Goal: Information Seeking & Learning: Understand process/instructions

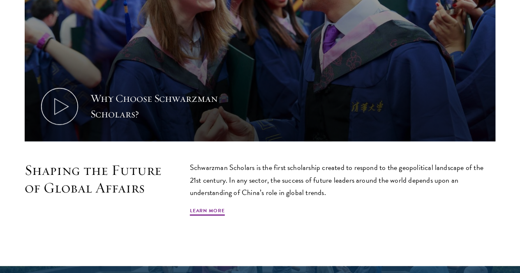
scroll to position [370, 0]
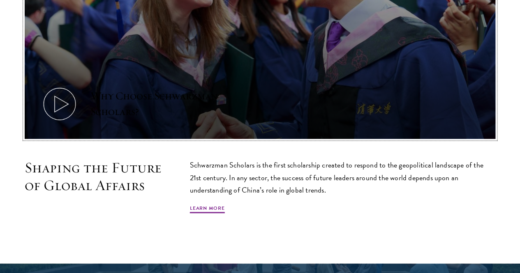
click at [78, 99] on icon at bounding box center [59, 103] width 37 height 37
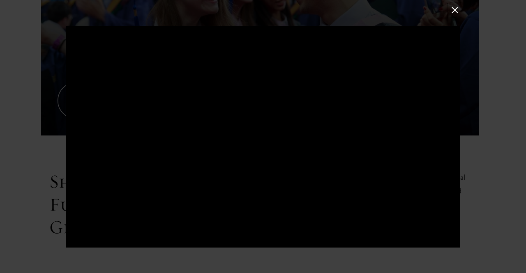
click at [454, 9] on button at bounding box center [454, 10] width 11 height 11
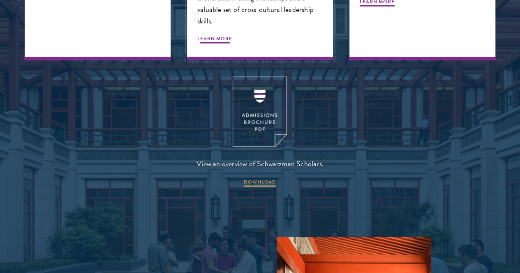
scroll to position [1027, 0]
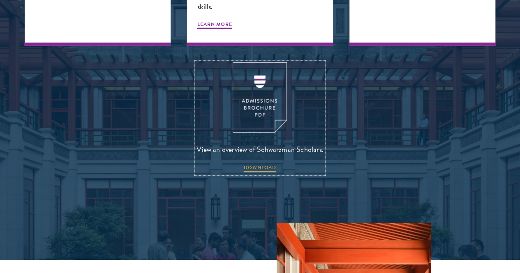
click at [261, 133] on img at bounding box center [260, 97] width 54 height 70
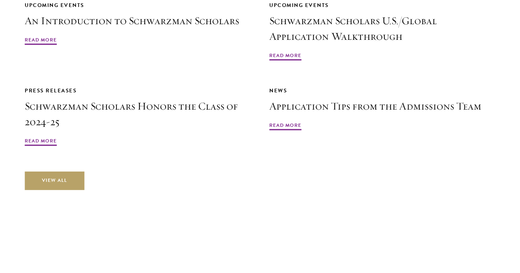
scroll to position [1890, 0]
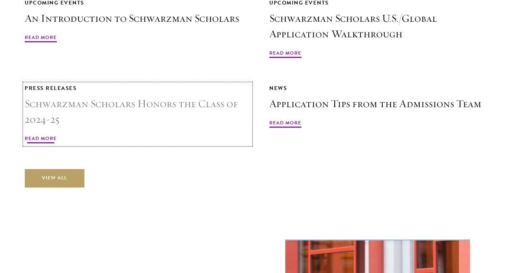
click at [251, 118] on h3 "Schwarzman Scholars Honors the Class of 2024-25" at bounding box center [138, 111] width 226 height 31
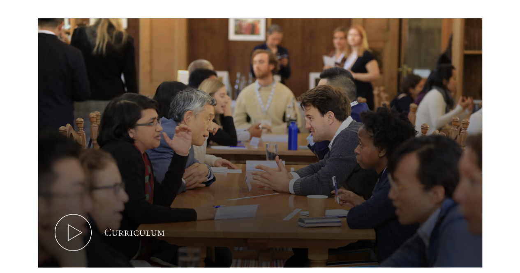
scroll to position [452, 0]
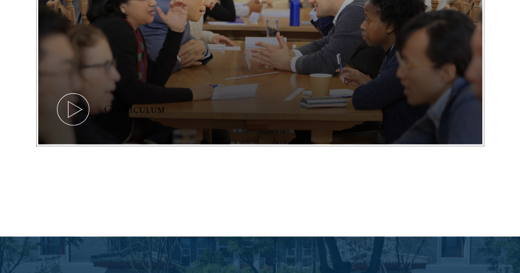
click at [81, 117] on icon at bounding box center [73, 109] width 37 height 37
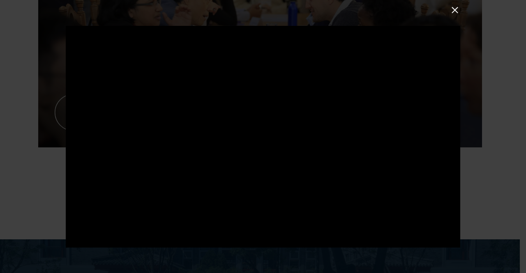
click at [456, 11] on button at bounding box center [454, 10] width 11 height 11
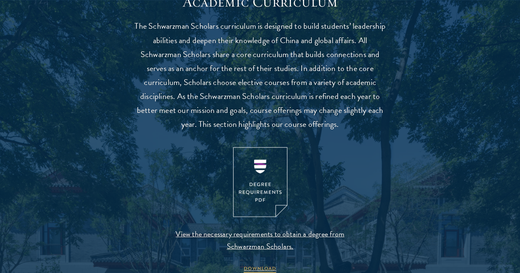
scroll to position [822, 0]
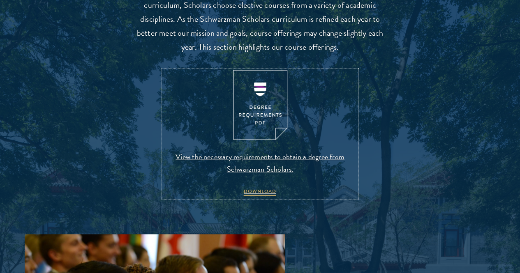
click at [258, 130] on img at bounding box center [260, 105] width 54 height 70
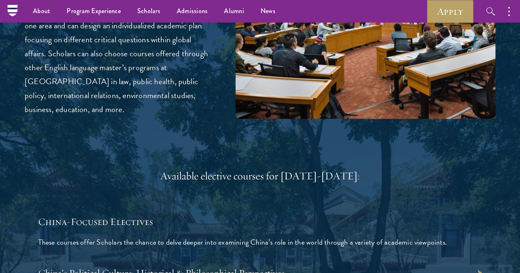
scroll to position [2177, 0]
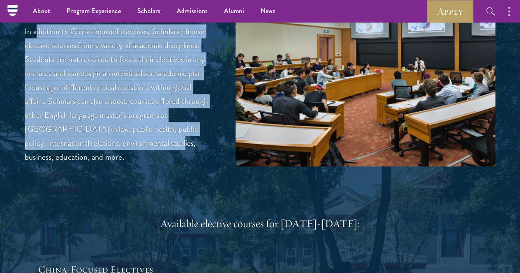
drag, startPoint x: 54, startPoint y: 74, endPoint x: 134, endPoint y: 228, distance: 174.2
click at [134, 164] on p "In addition to China-focused electives, Scholars choose elective courses from a…" at bounding box center [118, 94] width 186 height 140
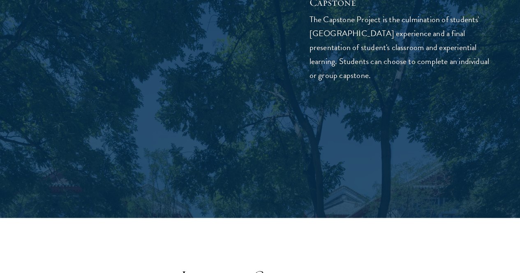
scroll to position [2917, 0]
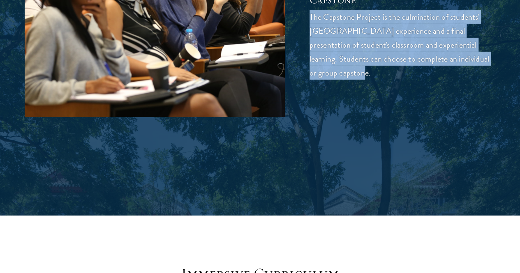
drag, startPoint x: 308, startPoint y: 80, endPoint x: 447, endPoint y: 142, distance: 152.7
click at [447, 117] on div "03 Capstone 03 Capstone The Capstone Project is the culmination of students' Sc…" at bounding box center [260, 19] width 470 height 195
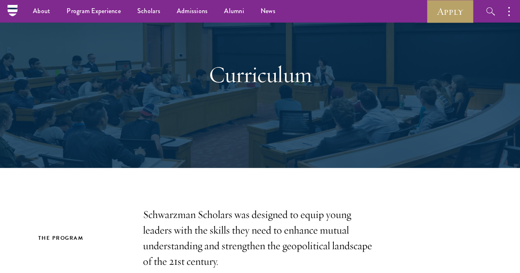
scroll to position [0, 0]
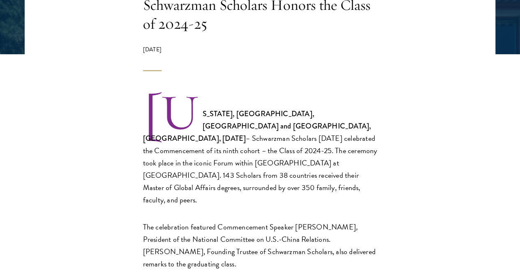
scroll to position [246, 0]
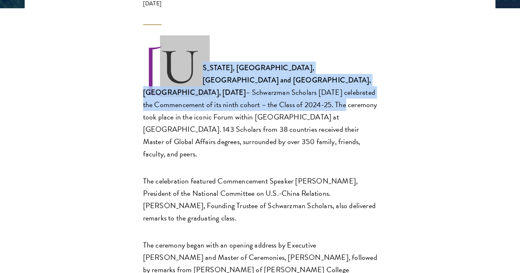
drag, startPoint x: 131, startPoint y: 87, endPoint x: 312, endPoint y: 119, distance: 184.3
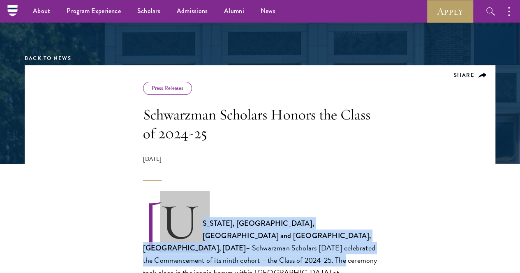
scroll to position [0, 0]
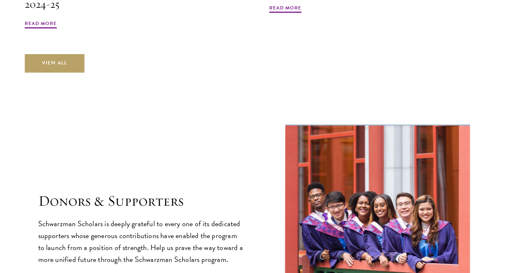
scroll to position [2136, 0]
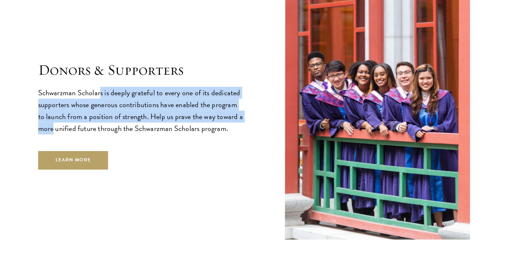
drag, startPoint x: 132, startPoint y: 88, endPoint x: 212, endPoint y: 130, distance: 90.4
click at [212, 130] on p "Schwarzman Scholars is deeply grateful to every one of its dedicated supporters…" at bounding box center [140, 111] width 205 height 48
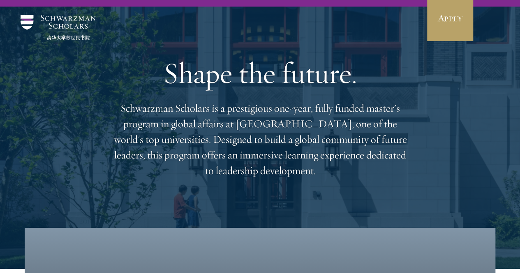
scroll to position [0, 0]
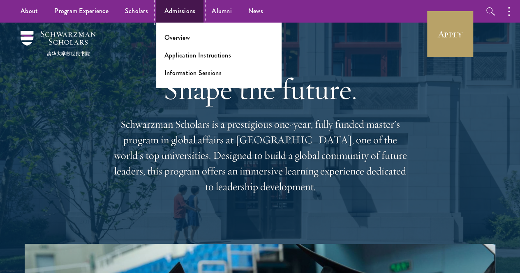
click at [181, 15] on link "Admissions" at bounding box center [180, 11] width 48 height 23
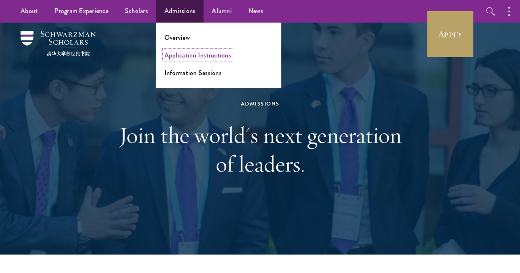
click at [181, 55] on link "Application Instructions" at bounding box center [197, 55] width 67 height 9
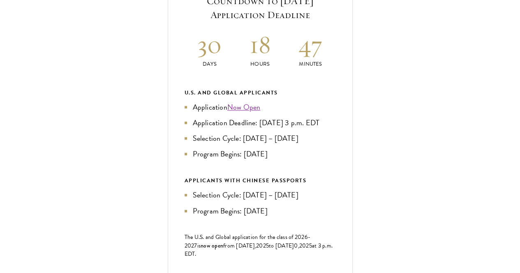
scroll to position [370, 0]
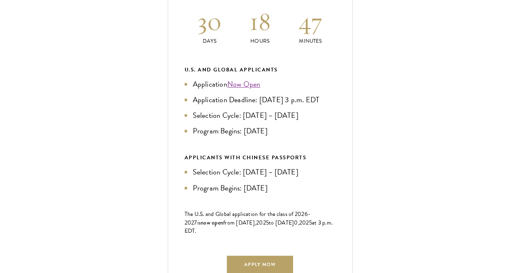
drag, startPoint x: 64, startPoint y: 62, endPoint x: 240, endPoint y: 238, distance: 248.9
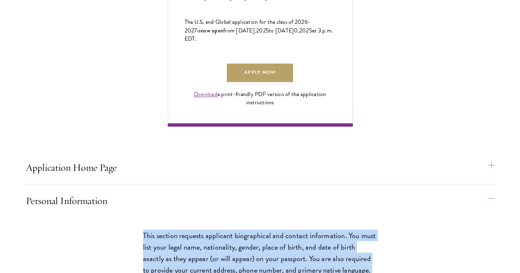
scroll to position [575, 0]
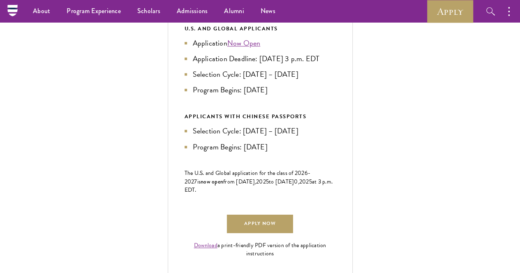
scroll to position [370, 0]
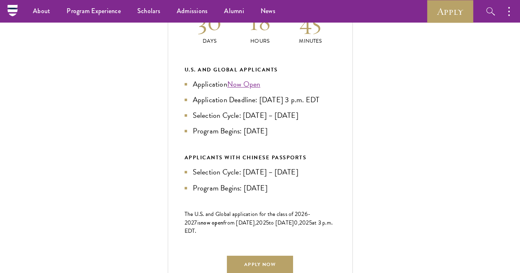
drag, startPoint x: 58, startPoint y: 83, endPoint x: 241, endPoint y: 131, distance: 189.5
drag, startPoint x: 129, startPoint y: 87, endPoint x: 65, endPoint y: 90, distance: 63.7
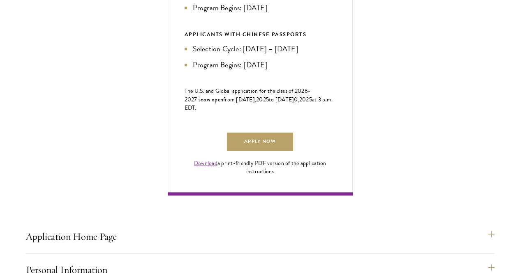
scroll to position [534, 0]
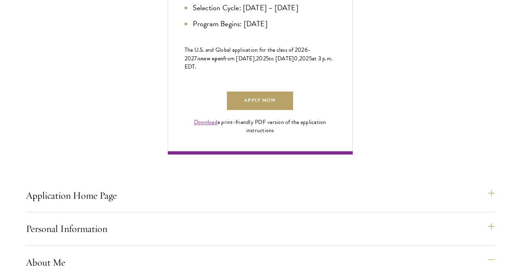
drag, startPoint x: 82, startPoint y: 65, endPoint x: 271, endPoint y: 111, distance: 194.2
drag, startPoint x: 74, startPoint y: 130, endPoint x: 217, endPoint y: 211, distance: 164.6
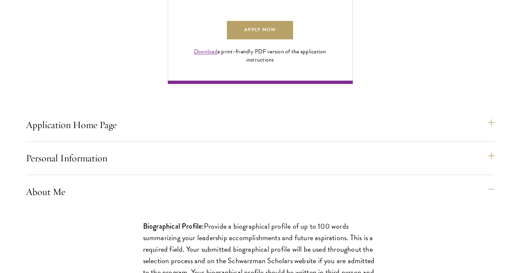
scroll to position [616, 0]
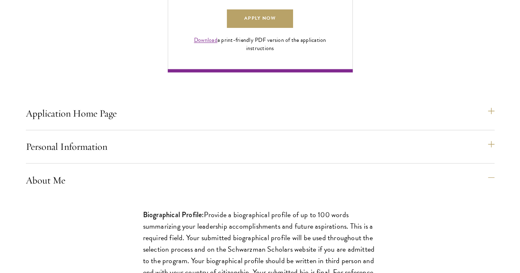
drag, startPoint x: 138, startPoint y: 183, endPoint x: 163, endPoint y: 228, distance: 52.1
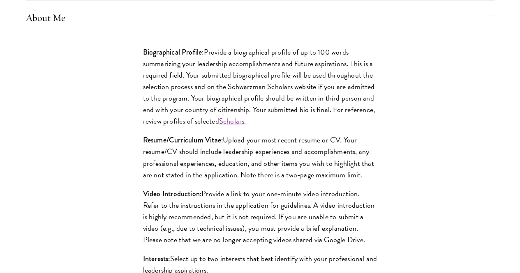
scroll to position [780, 0]
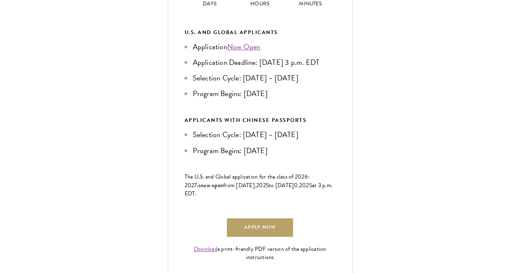
scroll to position [411, 0]
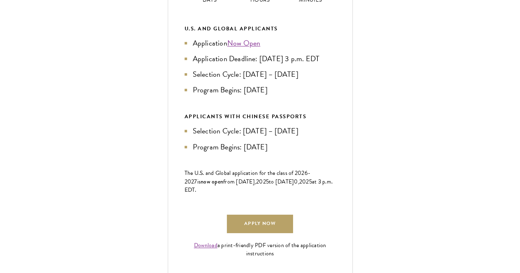
drag, startPoint x: 64, startPoint y: 74, endPoint x: 240, endPoint y: 132, distance: 185.9
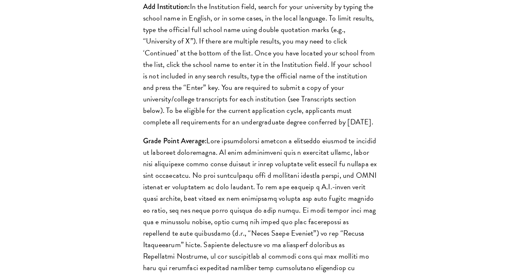
scroll to position [945, 0]
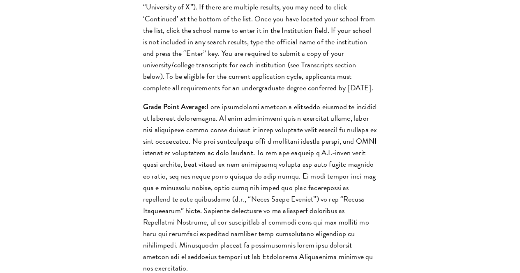
drag, startPoint x: 106, startPoint y: 78, endPoint x: 228, endPoint y: 122, distance: 130.7
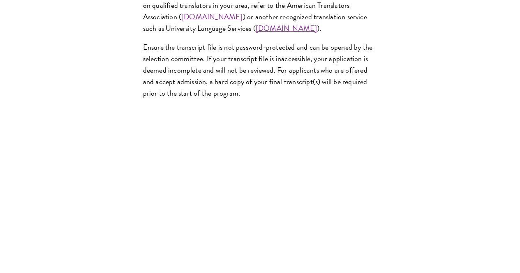
scroll to position [1479, 0]
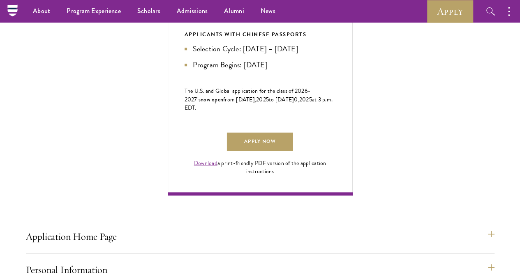
scroll to position [452, 0]
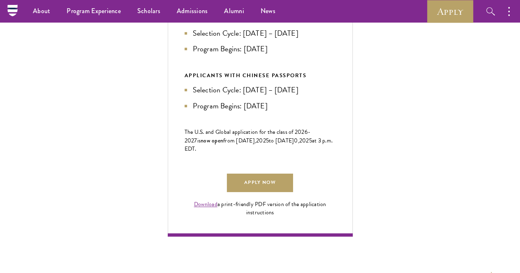
drag, startPoint x: 67, startPoint y: 63, endPoint x: 228, endPoint y: 141, distance: 179.5
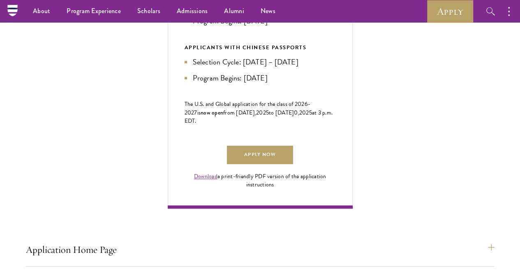
scroll to position [493, 0]
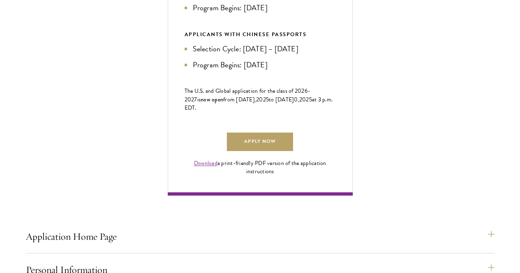
drag, startPoint x: 67, startPoint y: 108, endPoint x: 246, endPoint y: 184, distance: 195.0
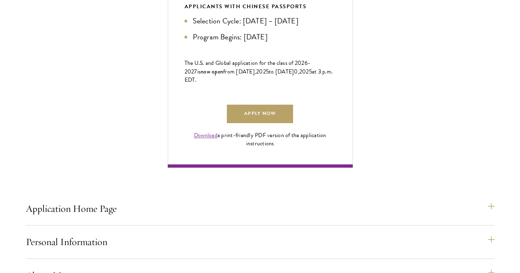
scroll to position [534, 0]
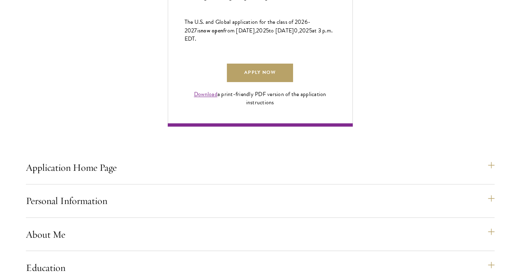
scroll to position [575, 0]
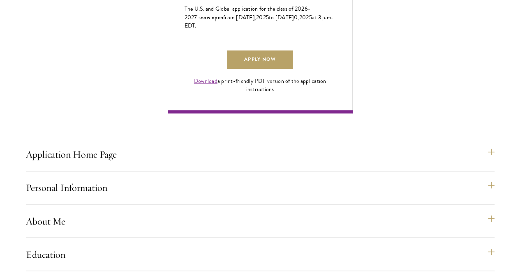
drag, startPoint x: 69, startPoint y: 87, endPoint x: 229, endPoint y: 188, distance: 189.6
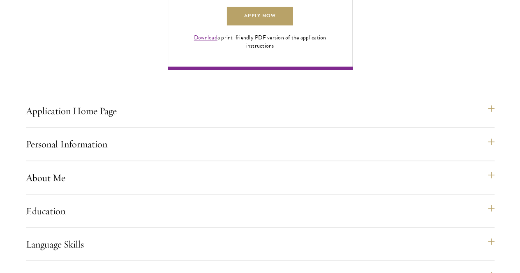
scroll to position [698, 0]
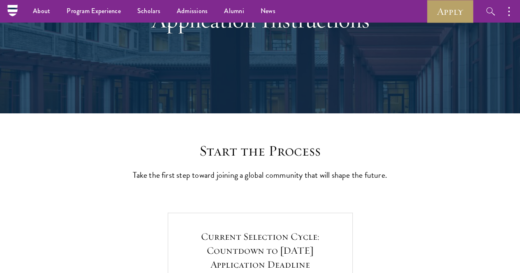
scroll to position [0, 0]
